Goal: Information Seeking & Learning: Learn about a topic

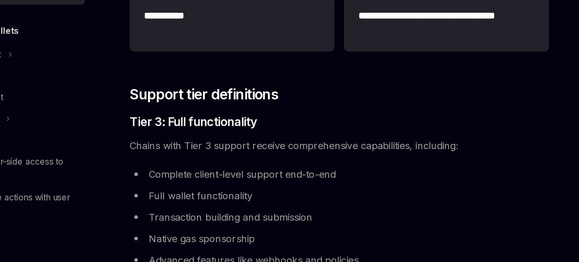
scroll to position [778, 0]
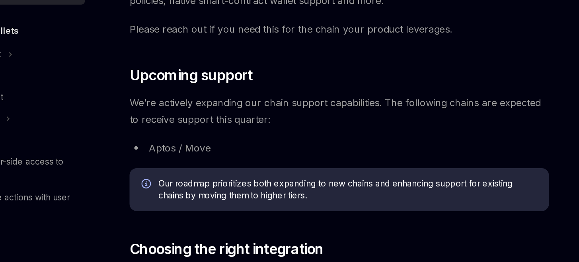
click at [265, 157] on span "We’re actively expanding our chain support capabilities. The following chains a…" at bounding box center [284, 161] width 280 height 22
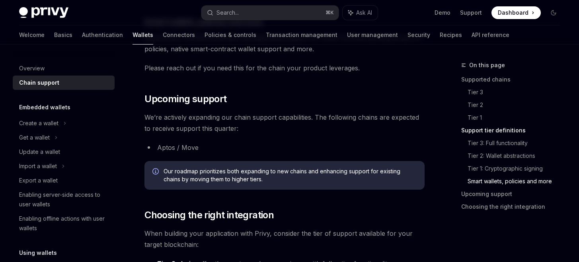
scroll to position [823, 0]
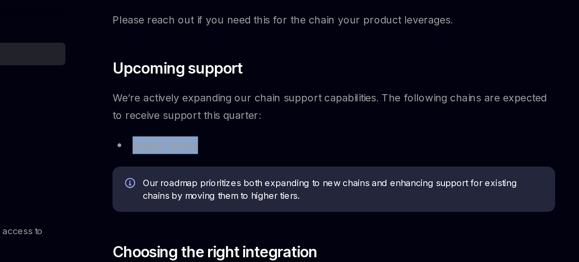
drag, startPoint x: 216, startPoint y: 129, endPoint x: 158, endPoint y: 129, distance: 57.7
click at [158, 135] on li "Aptos / Move" at bounding box center [284, 140] width 280 height 11
drag, startPoint x: 157, startPoint y: 129, endPoint x: 202, endPoint y: 129, distance: 45.0
click at [202, 135] on li "Aptos / Move" at bounding box center [284, 140] width 280 height 11
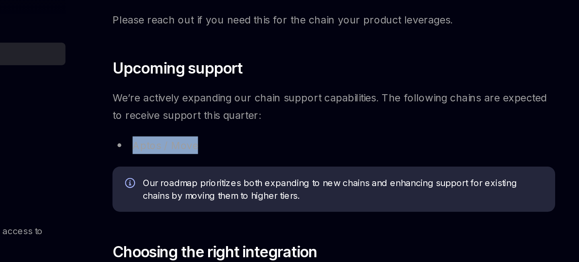
click at [202, 135] on li "Aptos / Move" at bounding box center [284, 140] width 280 height 11
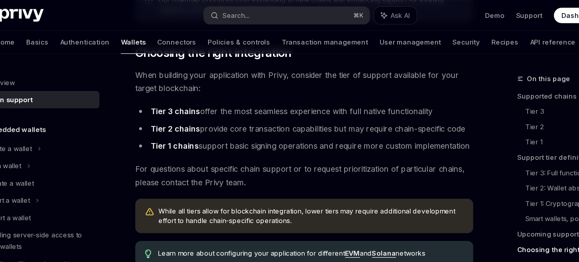
scroll to position [974, 0]
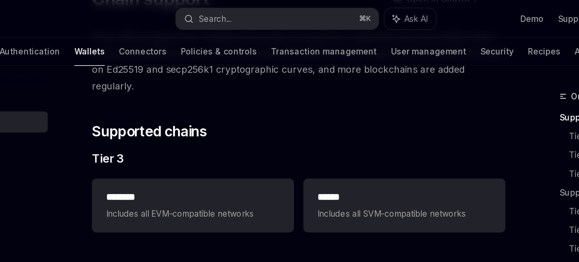
scroll to position [78, 0]
